Goal: Task Accomplishment & Management: Manage account settings

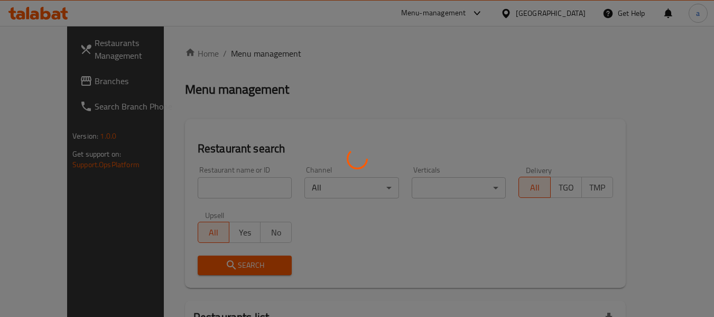
click at [561, 15] on div at bounding box center [357, 158] width 714 height 317
click at [565, 12] on div at bounding box center [357, 158] width 714 height 317
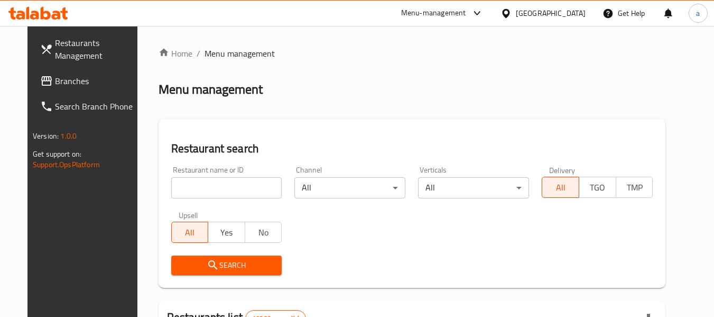
click at [516, 12] on div at bounding box center [508, 13] width 15 height 12
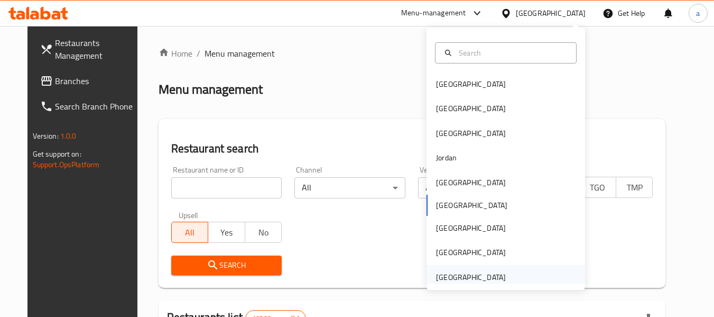
click at [436, 277] on div "[GEOGRAPHIC_DATA]" at bounding box center [471, 277] width 70 height 12
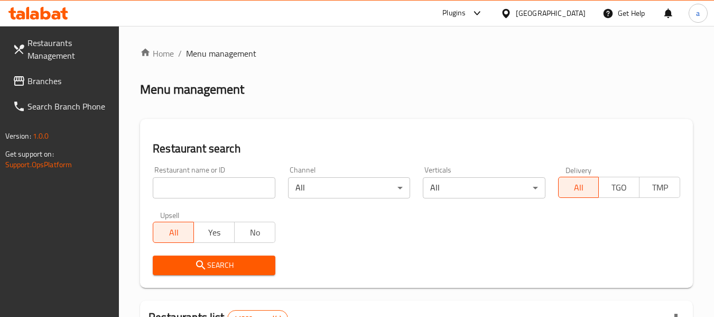
click at [53, 86] on span "Branches" at bounding box center [69, 81] width 84 height 13
